Goal: Transaction & Acquisition: Purchase product/service

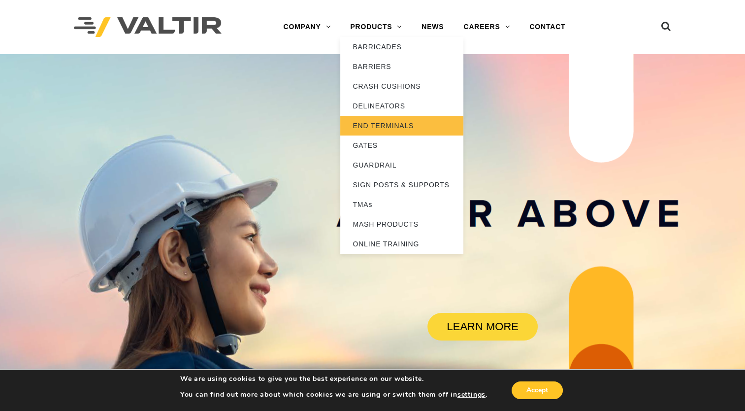
click at [361, 128] on link "END TERMINALS" at bounding box center [401, 126] width 123 height 20
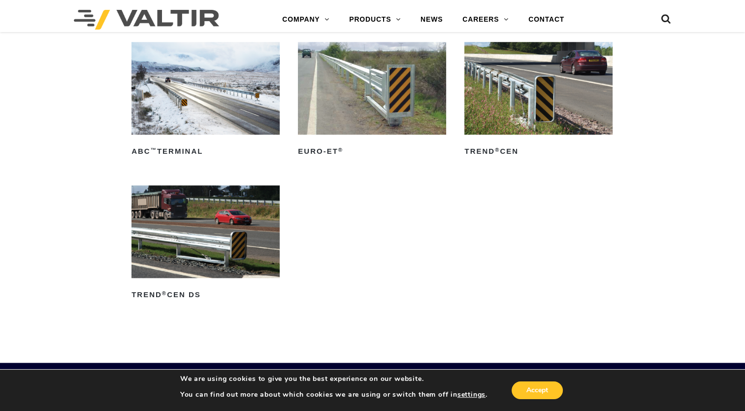
scroll to position [1083, 0]
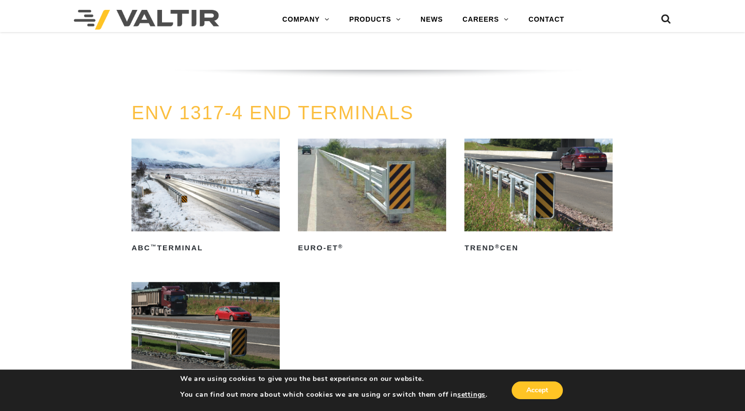
click at [311, 190] on img at bounding box center [372, 184] width 148 height 93
